Goal: Check status: Check status

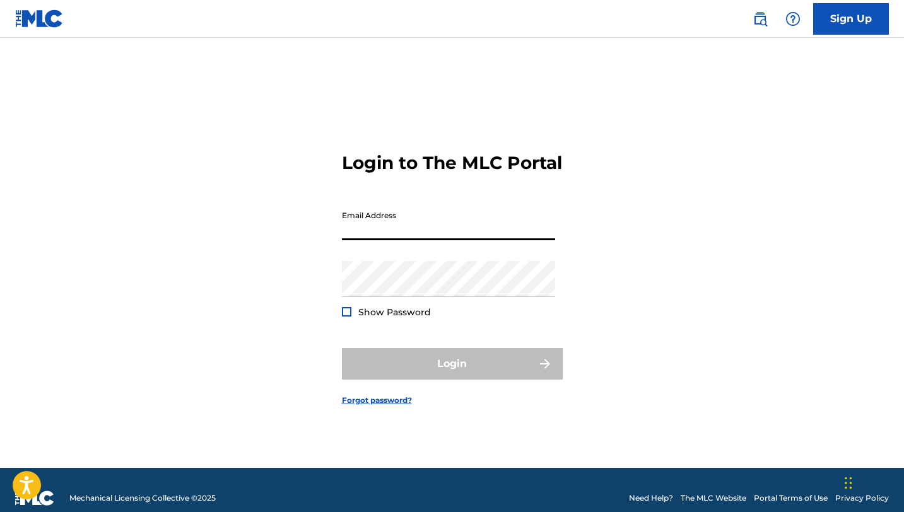
click at [414, 233] on input "Email Address" at bounding box center [448, 222] width 213 height 36
type input "[EMAIL_ADDRESS][DOMAIN_NAME]"
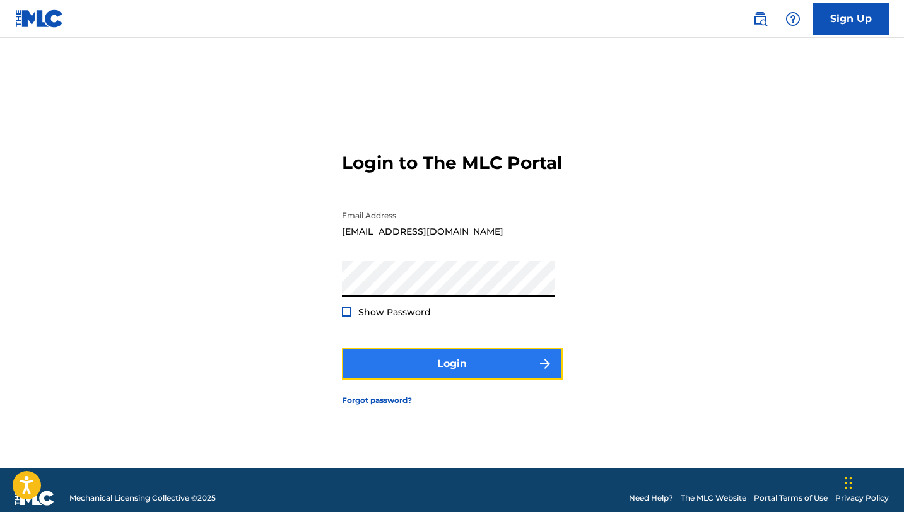
click at [445, 368] on button "Login" at bounding box center [452, 364] width 221 height 32
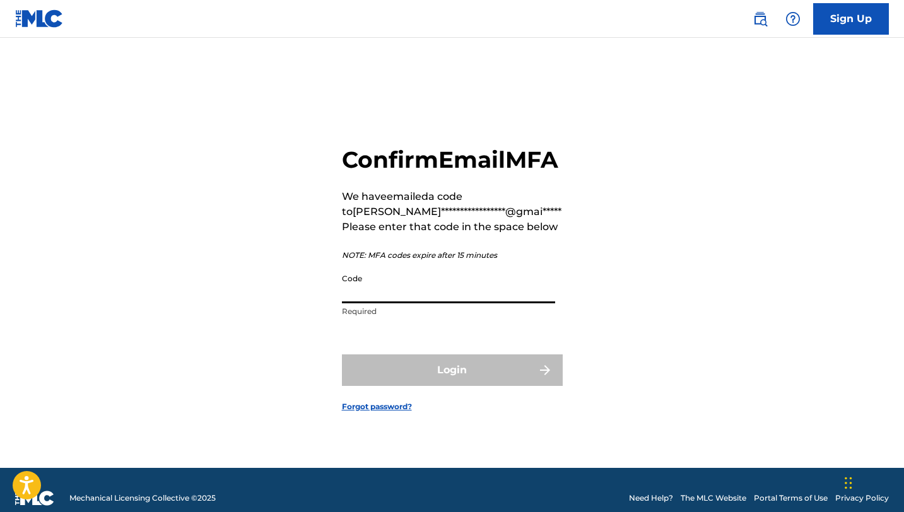
click at [448, 303] on input "Code" at bounding box center [448, 285] width 213 height 36
click at [665, 137] on div "**********" at bounding box center [452, 268] width 883 height 398
click at [409, 303] on input "Code" at bounding box center [448, 285] width 213 height 36
paste input "247002"
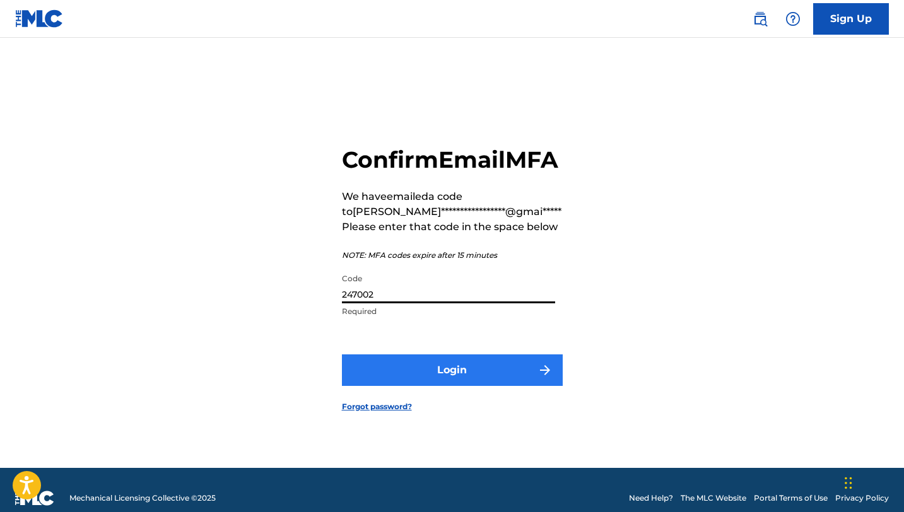
type input "247002"
click at [414, 386] on button "Login" at bounding box center [452, 370] width 221 height 32
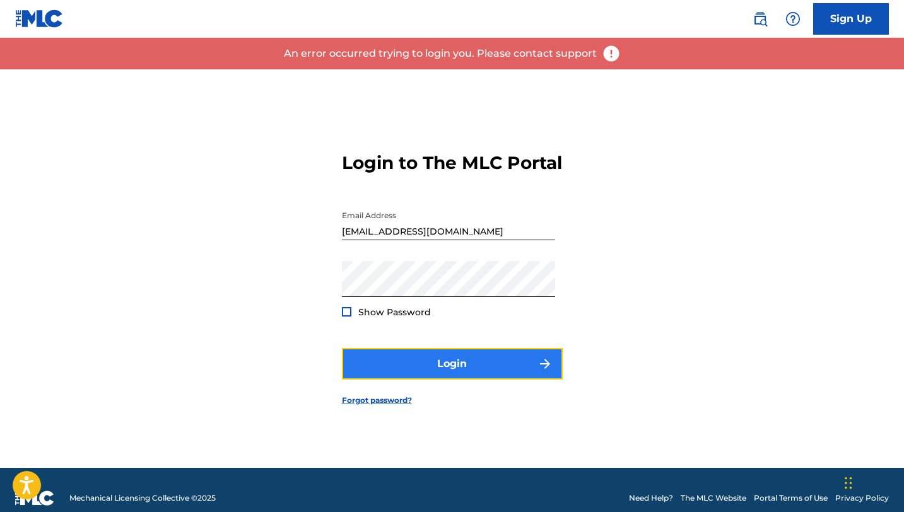
click at [426, 376] on button "Login" at bounding box center [452, 364] width 221 height 32
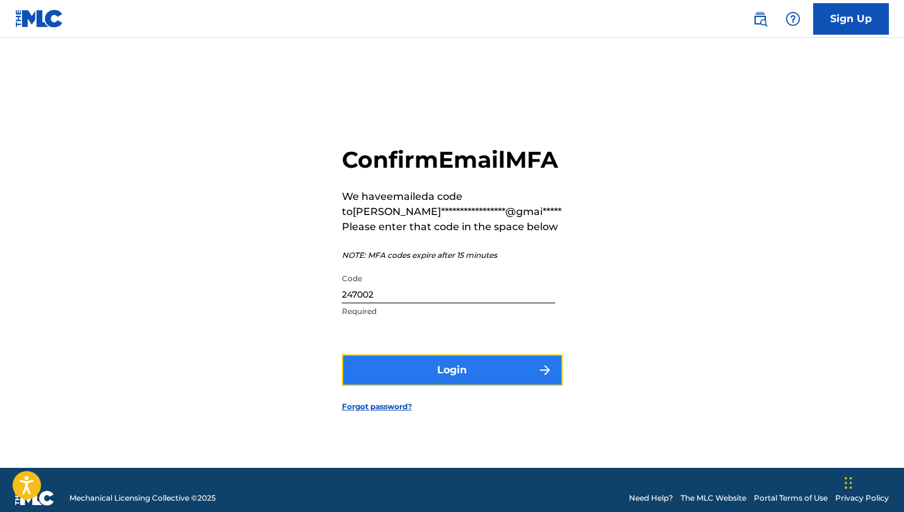
click at [426, 376] on button "Login" at bounding box center [452, 370] width 221 height 32
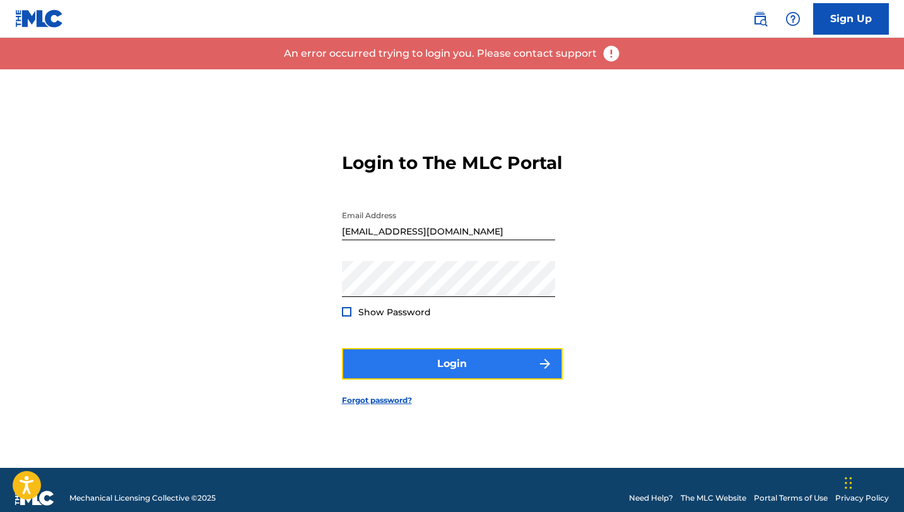
click at [407, 366] on button "Login" at bounding box center [452, 364] width 221 height 32
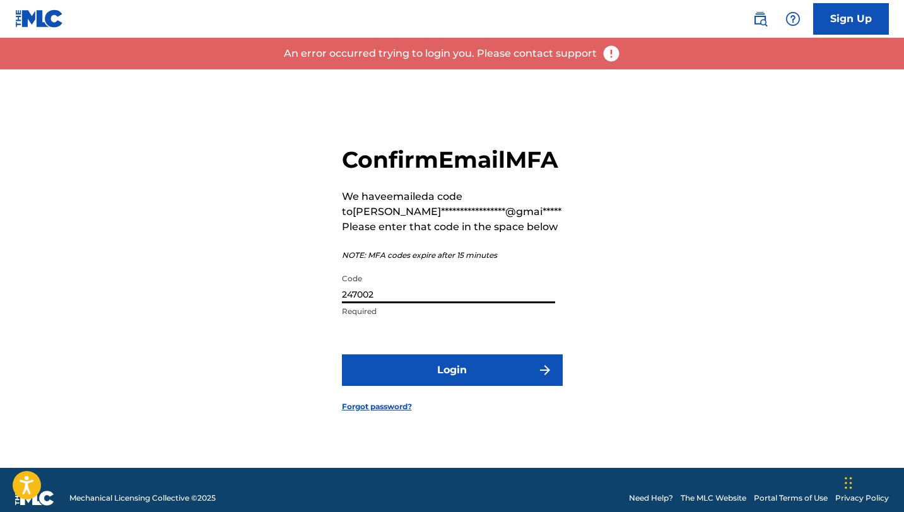
drag, startPoint x: 409, startPoint y: 296, endPoint x: 337, endPoint y: 296, distance: 71.2
click at [337, 296] on div "**********" at bounding box center [452, 268] width 883 height 398
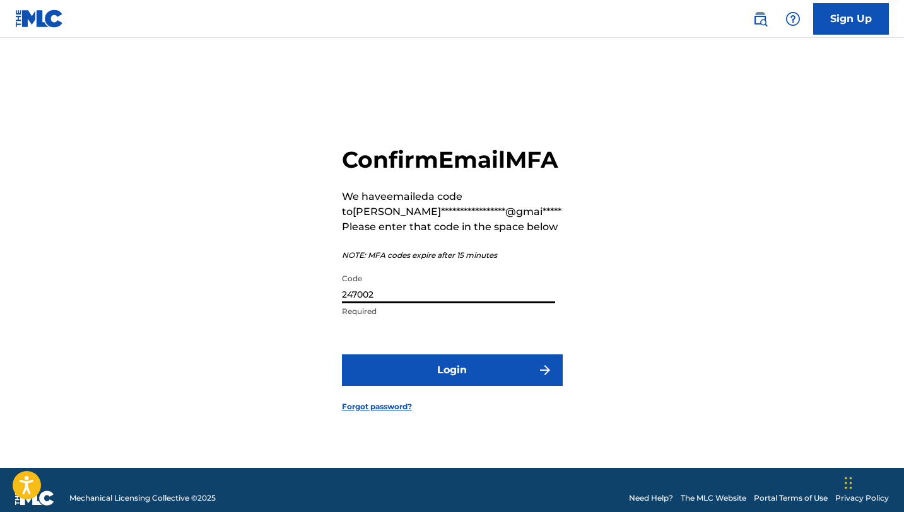
drag, startPoint x: 388, startPoint y: 305, endPoint x: 301, endPoint y: 305, distance: 86.4
click at [301, 305] on div "**********" at bounding box center [452, 268] width 883 height 398
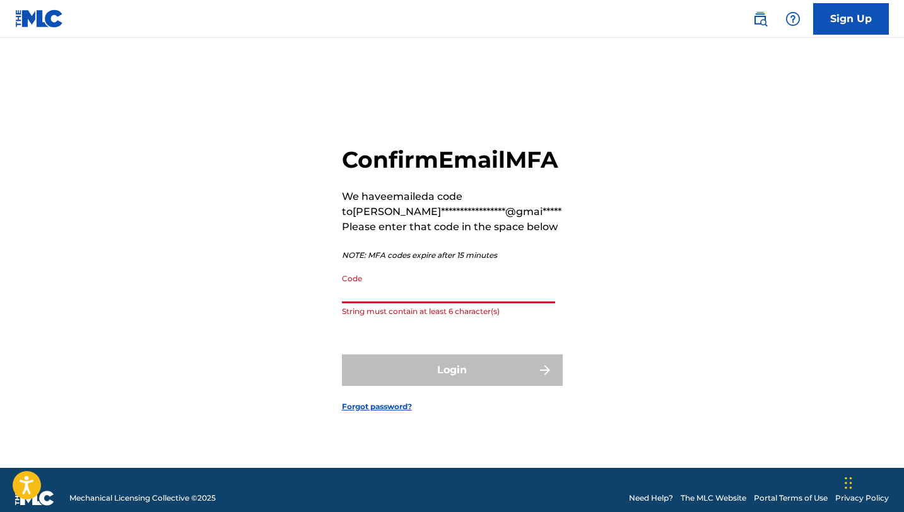
paste input "706253"
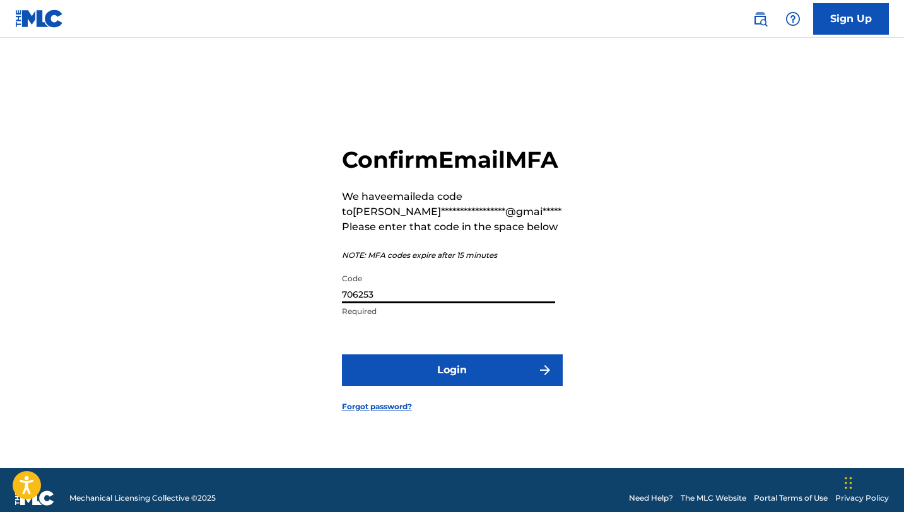
type input "706253"
click at [342, 354] on button "Login" at bounding box center [452, 370] width 221 height 32
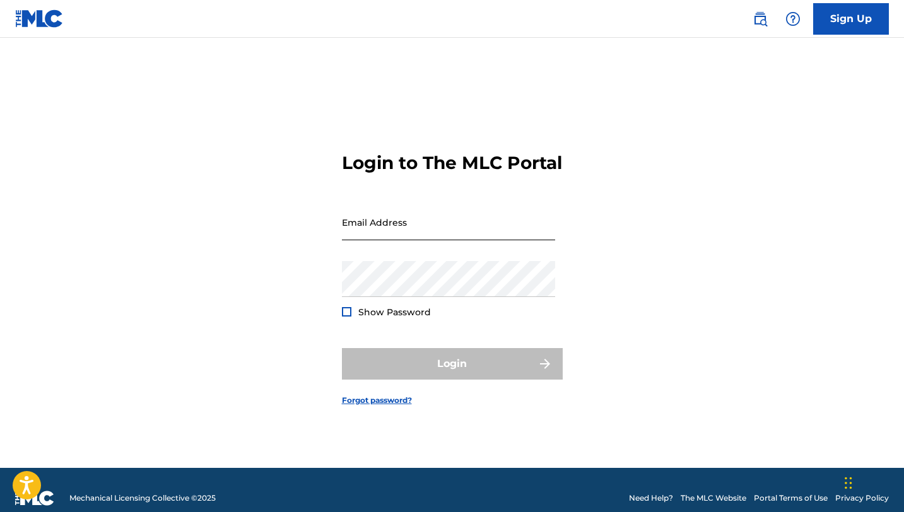
click at [393, 231] on input "Email Address" at bounding box center [448, 222] width 213 height 36
type input "[EMAIL_ADDRESS][DOMAIN_NAME]"
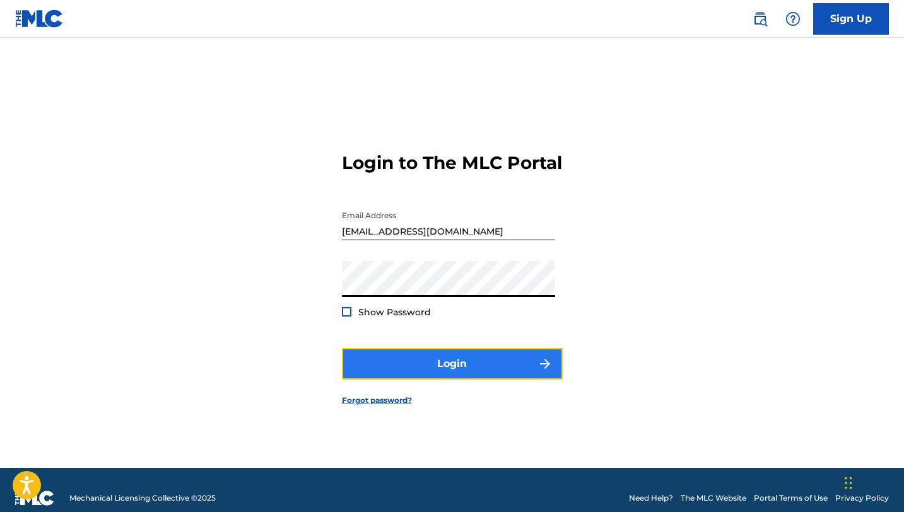
click at [455, 378] on button "Login" at bounding box center [452, 364] width 221 height 32
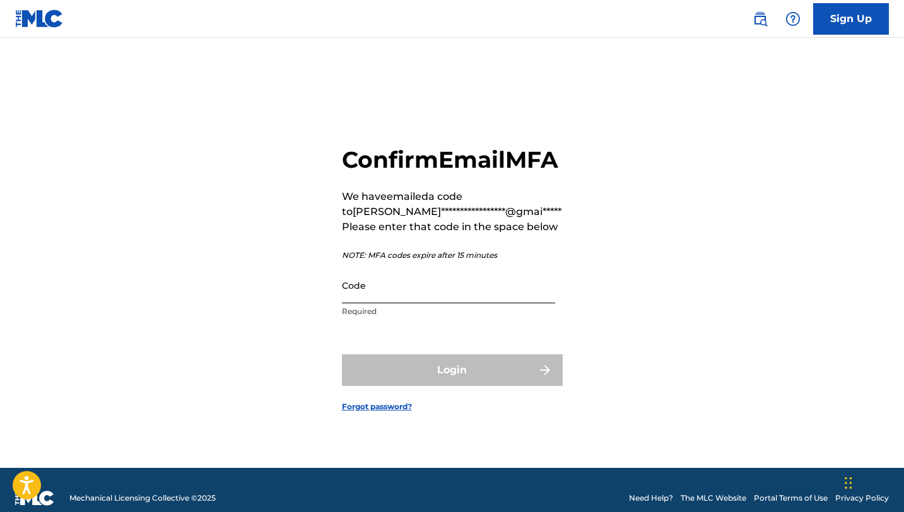
click at [426, 303] on input "Code" at bounding box center [448, 285] width 213 height 36
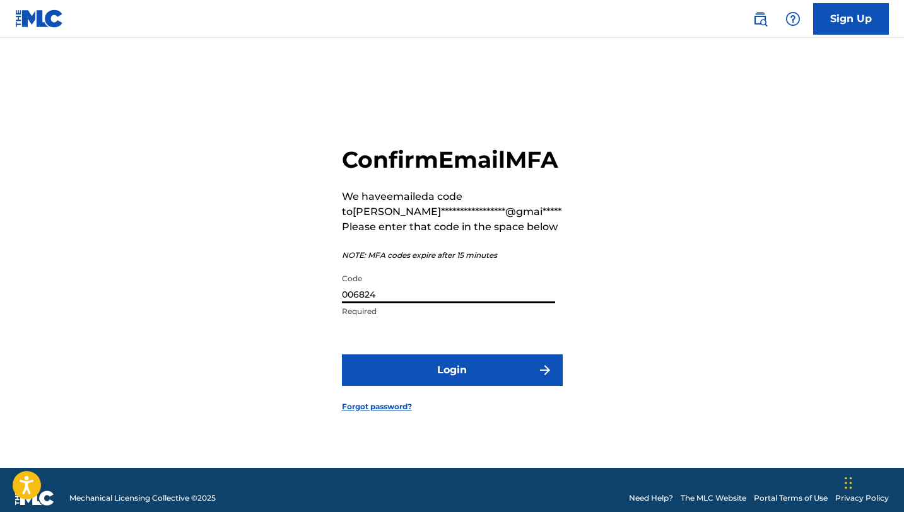
type input "006824"
click at [342, 354] on button "Login" at bounding box center [452, 370] width 221 height 32
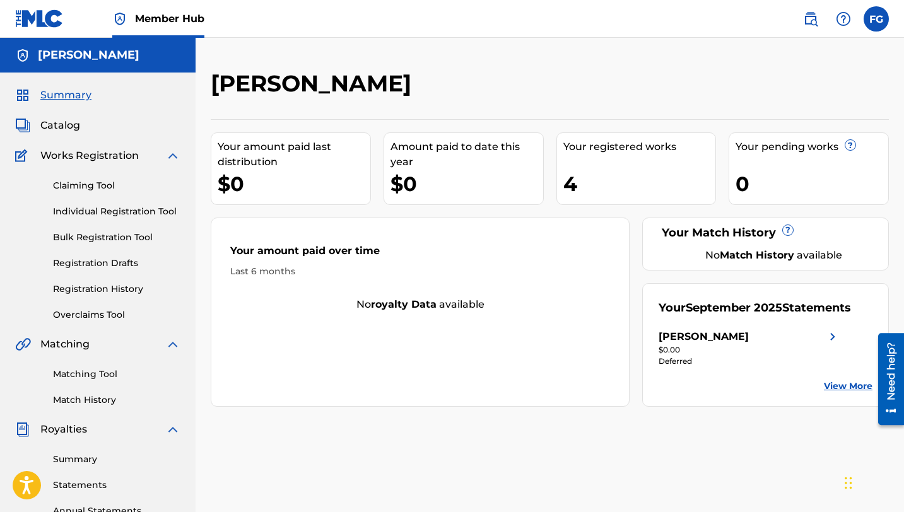
click at [613, 156] on div "Your registered works 4" at bounding box center [636, 168] width 160 height 73
click at [79, 288] on link "Registration History" at bounding box center [116, 288] width 127 height 13
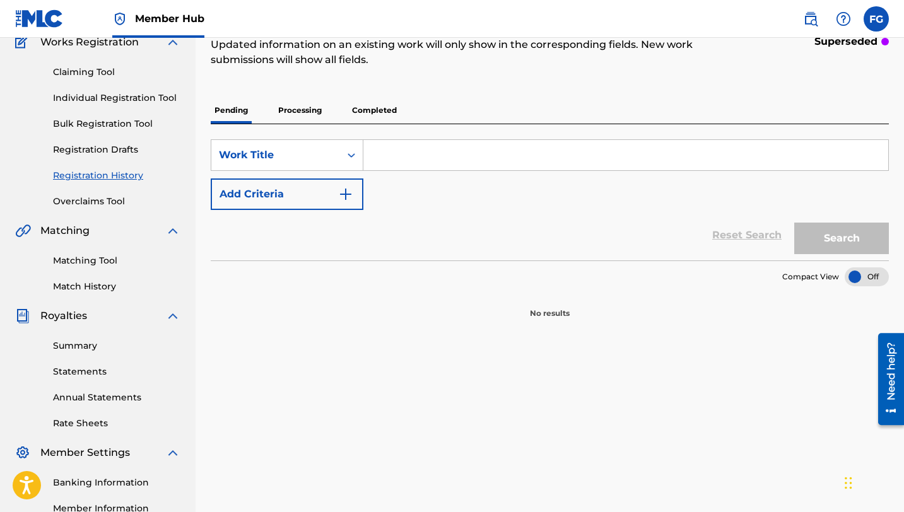
scroll to position [108, 0]
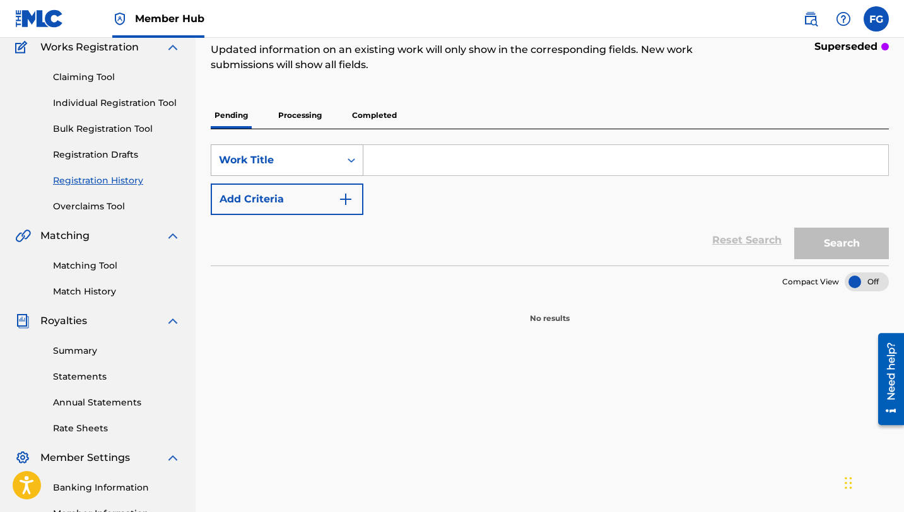
click at [257, 161] on div "Work Title" at bounding box center [275, 160] width 113 height 15
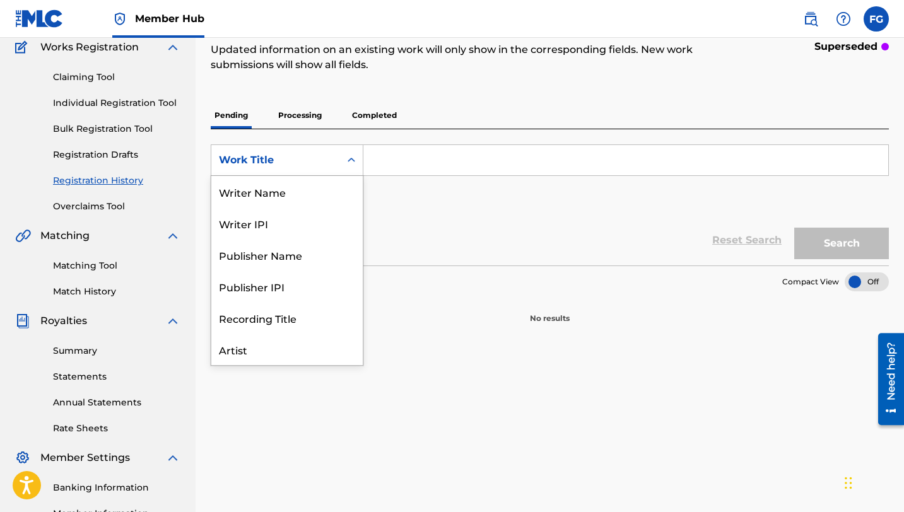
scroll to position [63, 0]
click at [257, 161] on div "Work Title" at bounding box center [275, 160] width 113 height 15
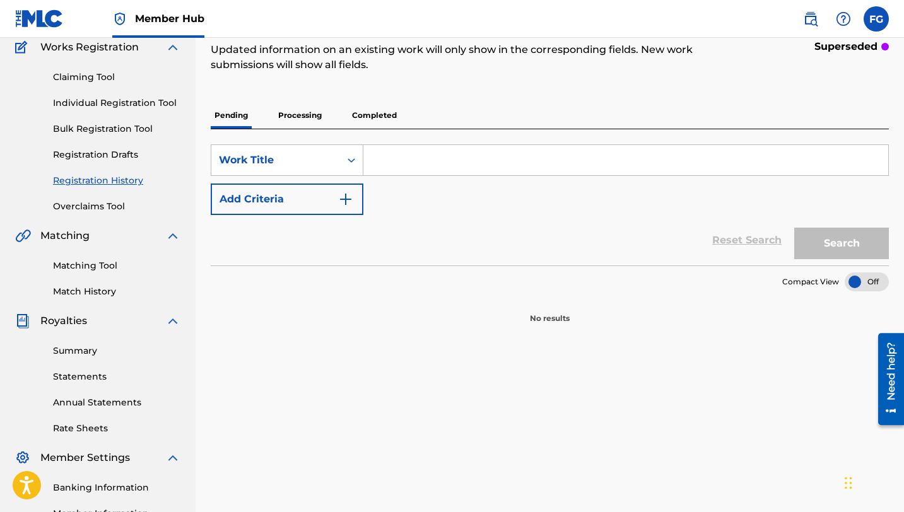
click at [291, 121] on p "Processing" at bounding box center [299, 115] width 51 height 26
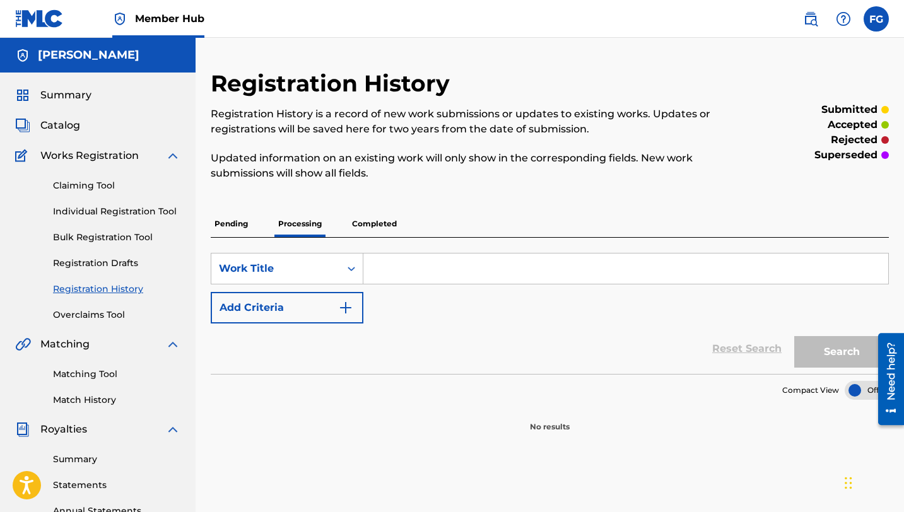
click at [375, 226] on p "Completed" at bounding box center [374, 224] width 52 height 26
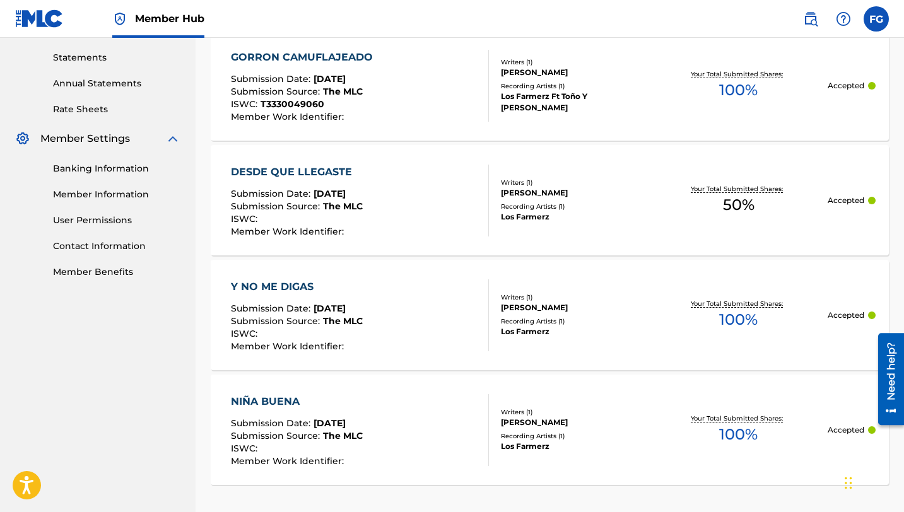
scroll to position [404, 0]
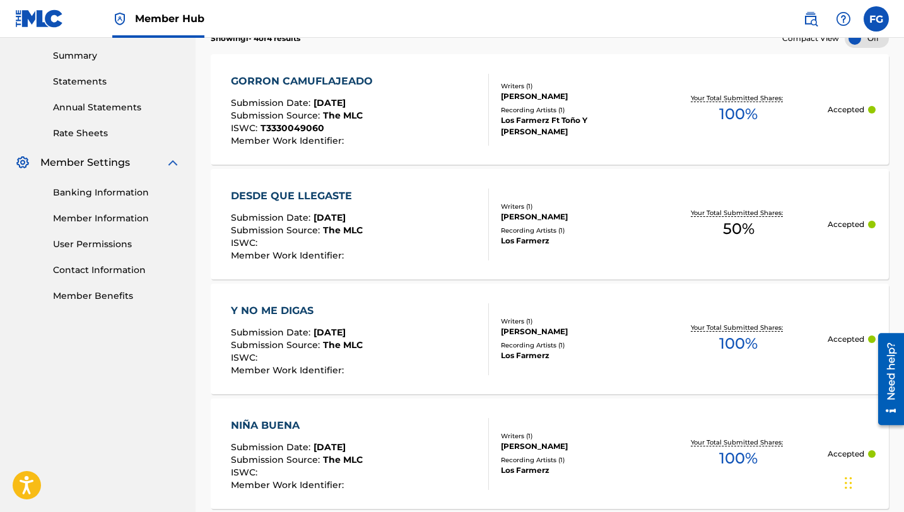
click at [347, 194] on div "DESDE QUE LLEGASTE" at bounding box center [297, 196] width 132 height 15
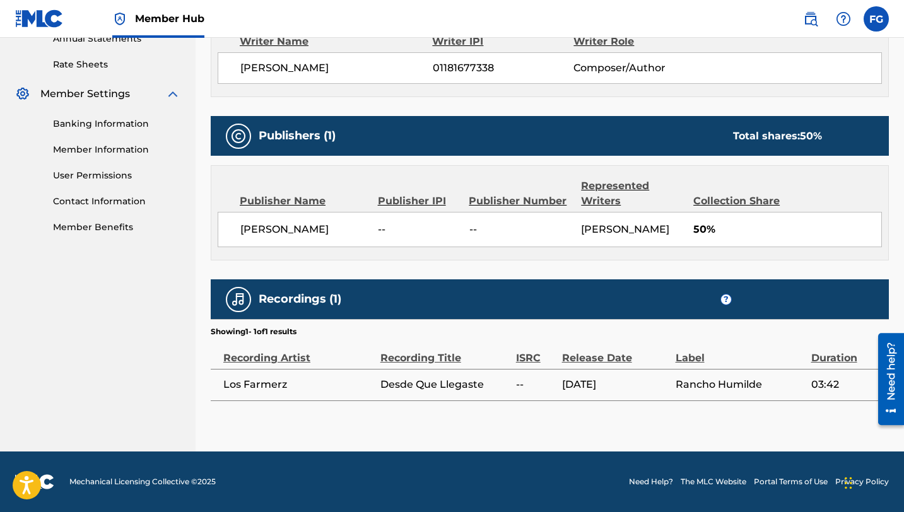
scroll to position [486, 0]
